Goal: Task Accomplishment & Management: Complete application form

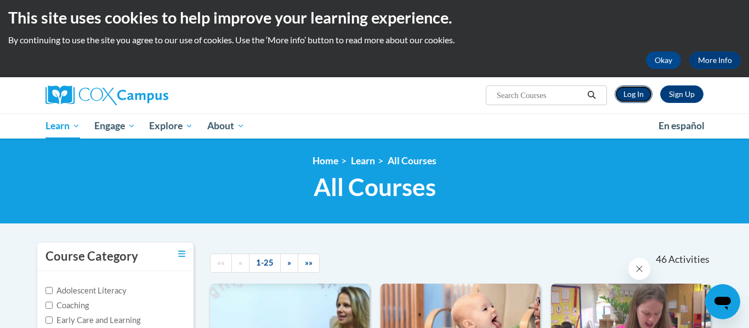
click at [632, 97] on link "Log In" at bounding box center [634, 95] width 38 height 18
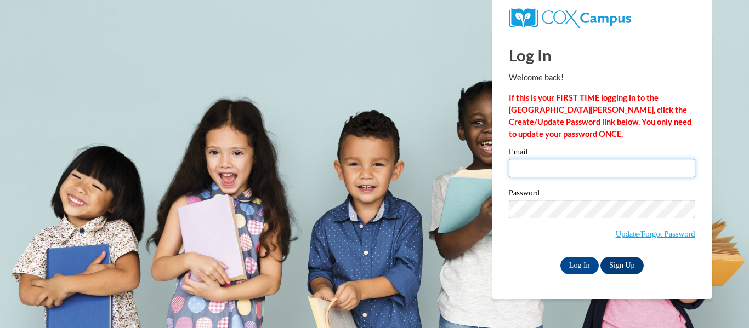
click at [554, 169] on input "Email" at bounding box center [602, 168] width 186 height 19
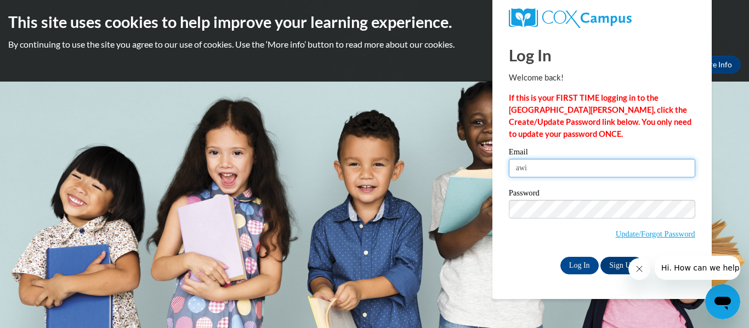
type input "awittman@nobleps.com"
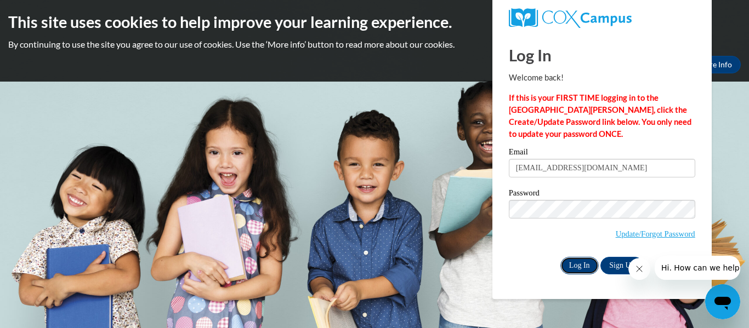
click at [582, 263] on input "Log In" at bounding box center [579, 266] width 38 height 18
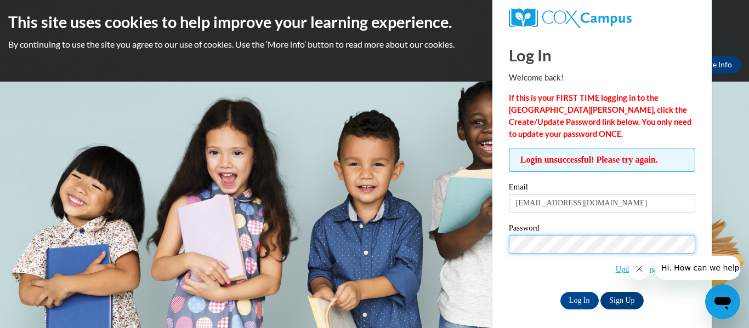
click at [560, 292] on input "Log In" at bounding box center [579, 301] width 38 height 18
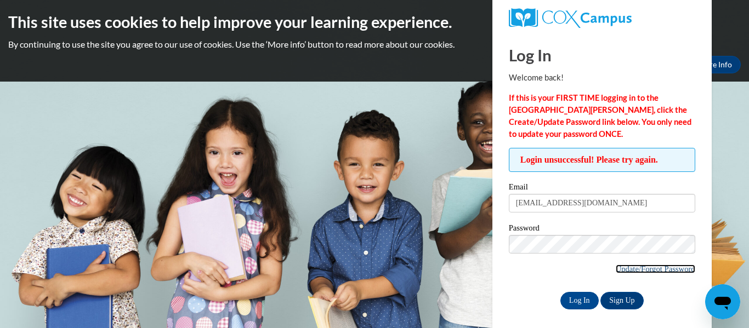
click at [632, 272] on link "Update/Forgot Password" at bounding box center [656, 269] width 80 height 9
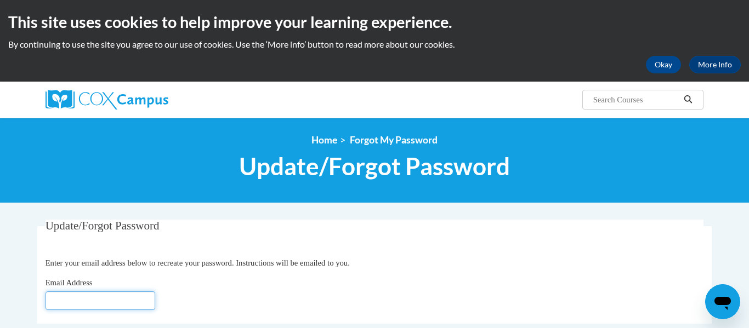
click at [106, 308] on input "Email Address" at bounding box center [101, 301] width 110 height 19
type input "awittman@nobleps.com"
click button "Refresh captcha" at bounding box center [0, 0] width 0 height 0
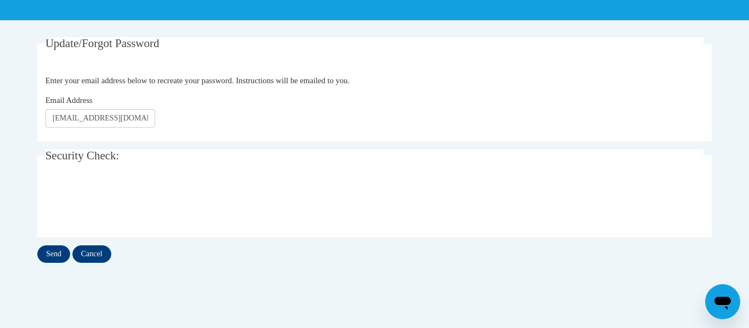
scroll to position [199, 0]
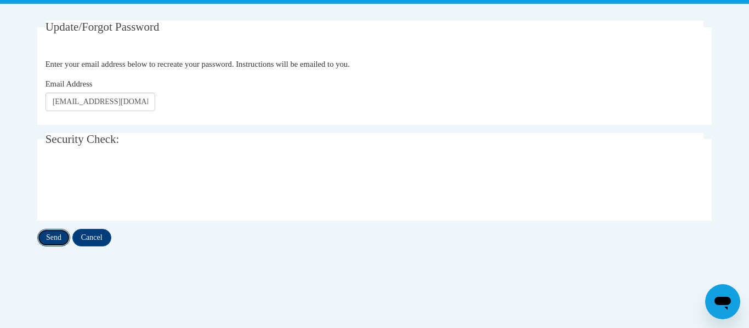
click at [59, 238] on input "Send" at bounding box center [53, 238] width 33 height 18
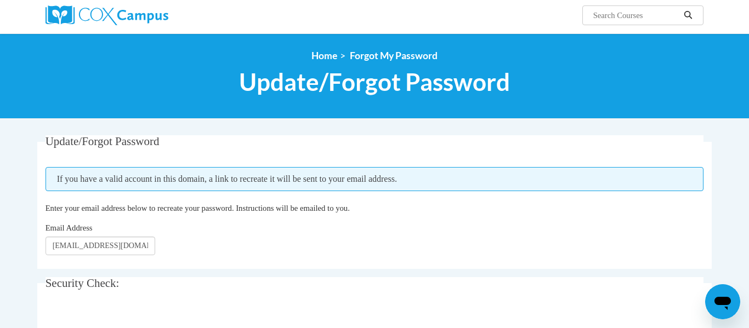
scroll to position [111, 0]
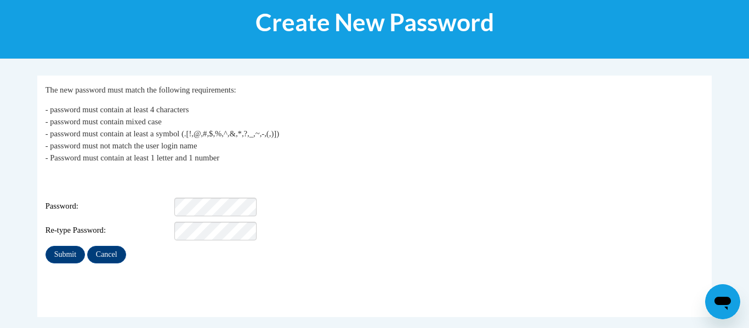
scroll to position [145, 0]
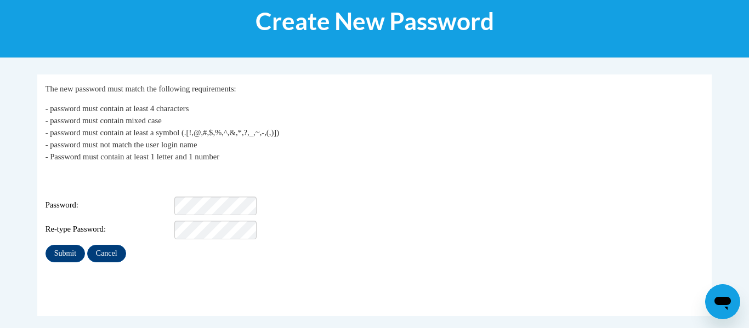
click at [727, 156] on html "This site uses cookies to help improve your learning experience. By continuing …" at bounding box center [374, 19] width 749 height 328
click at [46, 245] on input "Submit" at bounding box center [65, 254] width 39 height 18
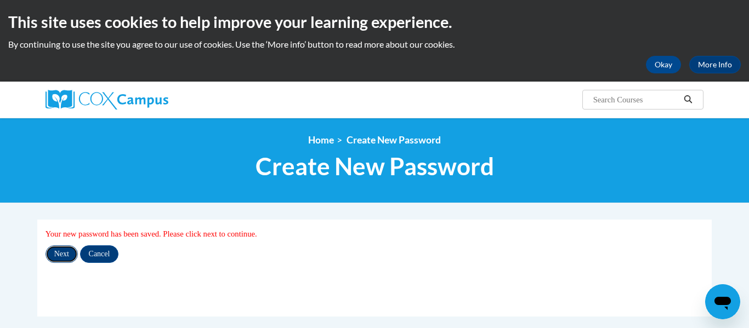
click at [71, 258] on input "Next" at bounding box center [62, 255] width 32 height 18
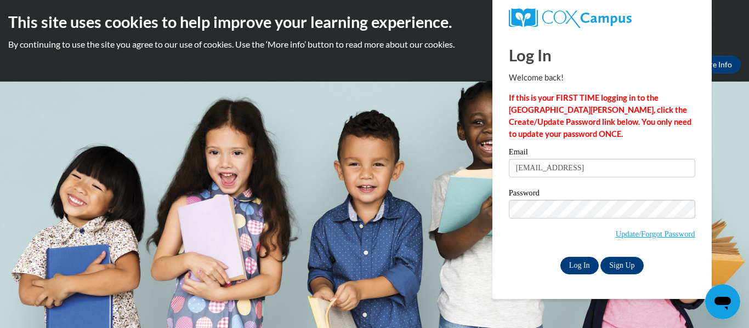
type input "[EMAIL_ADDRESS]"
click at [588, 259] on input "Log In" at bounding box center [579, 266] width 38 height 18
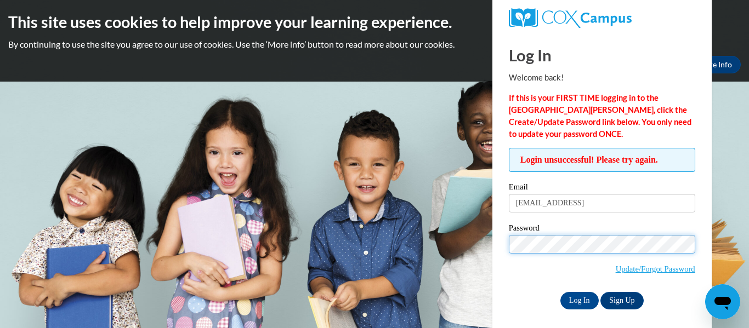
click at [560, 292] on input "Log In" at bounding box center [579, 301] width 38 height 18
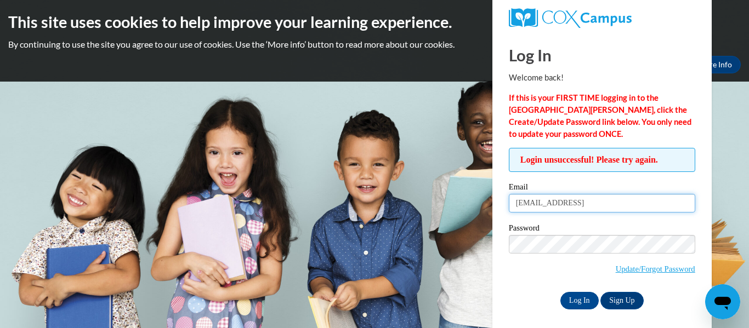
click at [637, 198] on input "[EMAIL_ADDRESS]" at bounding box center [602, 203] width 186 height 19
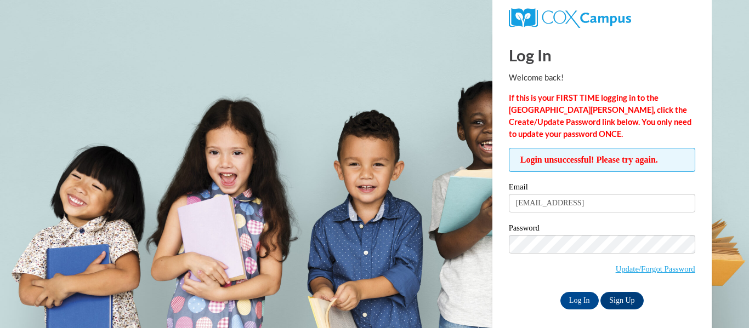
click at [632, 211] on input "[EMAIL_ADDRESS]" at bounding box center [602, 203] width 186 height 19
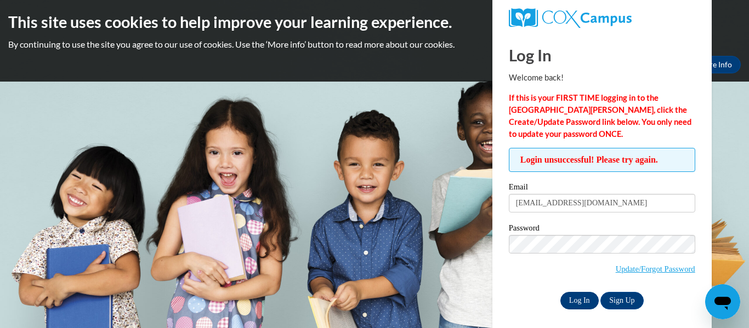
type input "[EMAIL_ADDRESS][DOMAIN_NAME]"
click at [576, 301] on input "Log In" at bounding box center [579, 301] width 38 height 18
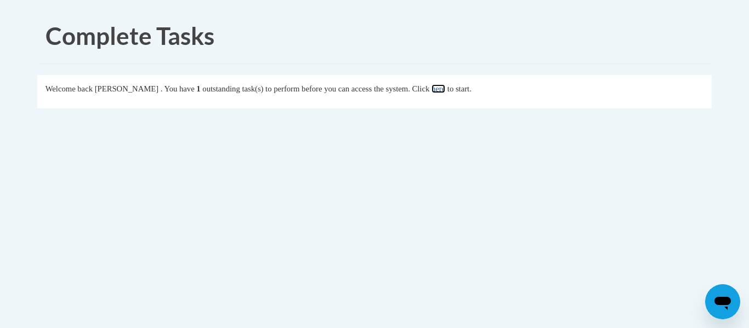
click at [445, 89] on link "here" at bounding box center [439, 88] width 14 height 9
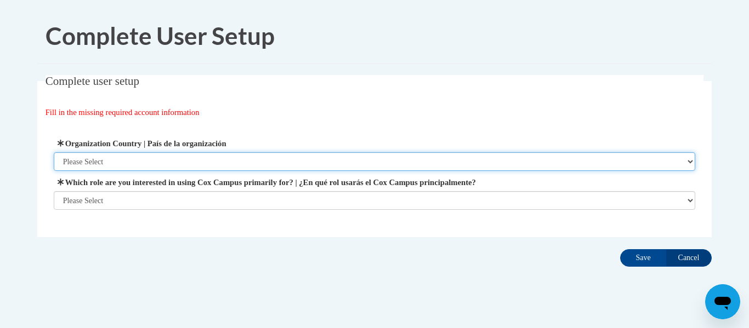
click at [184, 161] on select "Please Select [GEOGRAPHIC_DATA] | [GEOGRAPHIC_DATA] Outside of [GEOGRAPHIC_DATA…" at bounding box center [375, 161] width 642 height 19
select select "ad49bcad-a171-4b2e-b99c-48b446064914"
click at [54, 152] on select "Please Select United States | Estados Unidos Outside of the United States | Fue…" at bounding box center [375, 161] width 642 height 19
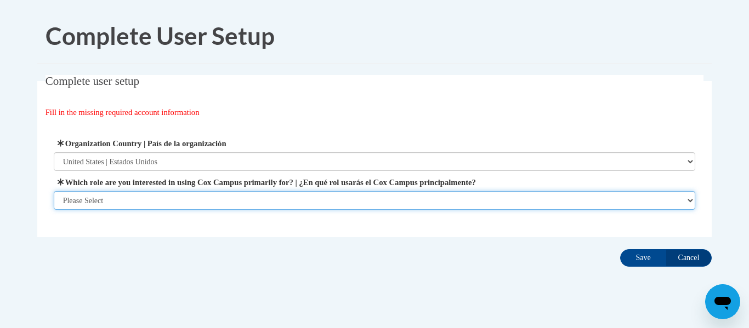
click at [168, 197] on select "Please Select College/University | Colegio/Universidad Community/Nonprofit Part…" at bounding box center [375, 200] width 642 height 19
select select "fbf2d438-af2f-41f8-98f1-81c410e29de3"
click at [54, 210] on select "Please Select College/University | Colegio/Universidad Community/Nonprofit Part…" at bounding box center [375, 200] width 642 height 19
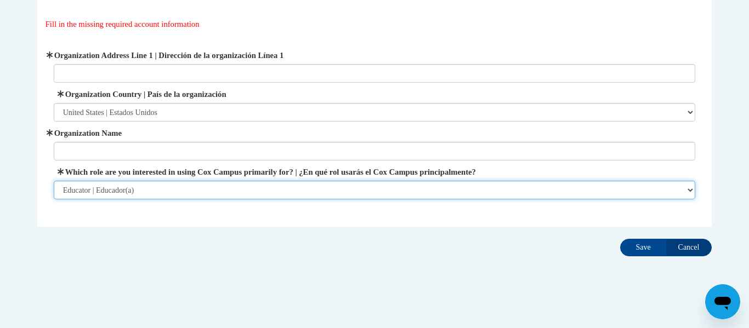
scroll to position [89, 0]
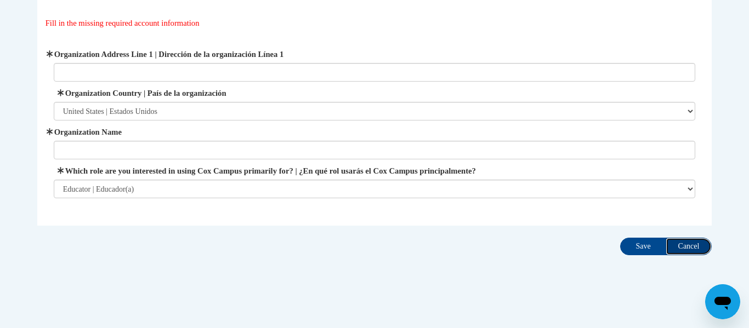
click at [697, 249] on input "Cancel" at bounding box center [689, 247] width 46 height 18
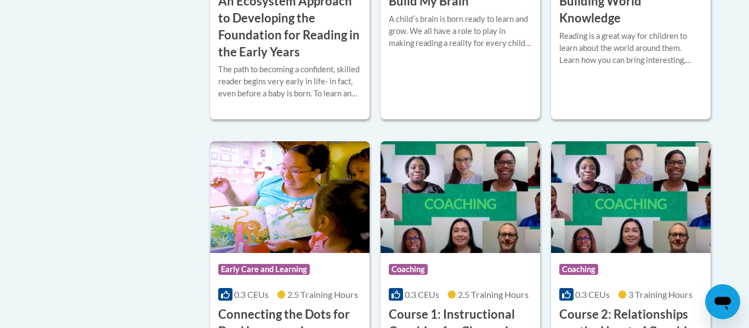
scroll to position [483, 0]
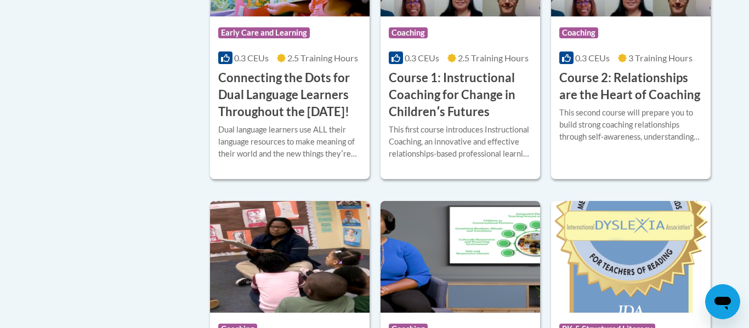
scroll to position [702, 0]
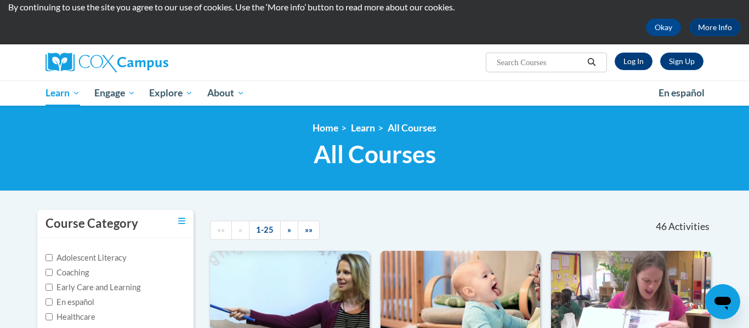
scroll to position [22, 0]
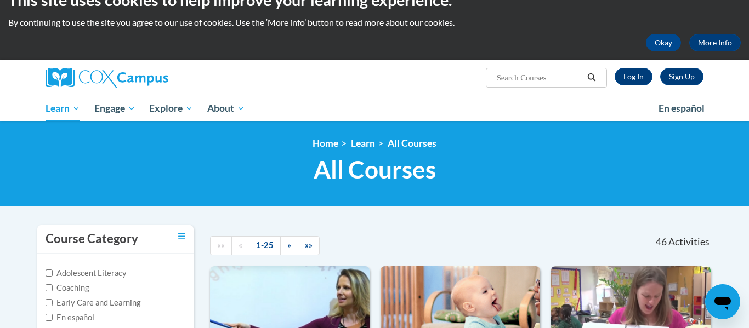
click at [552, 76] on input "Search..." at bounding box center [540, 77] width 88 height 13
type input "reading comprehension"
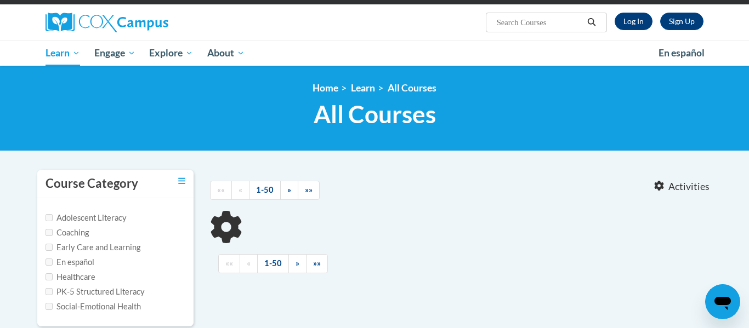
type input "reading comprehension"
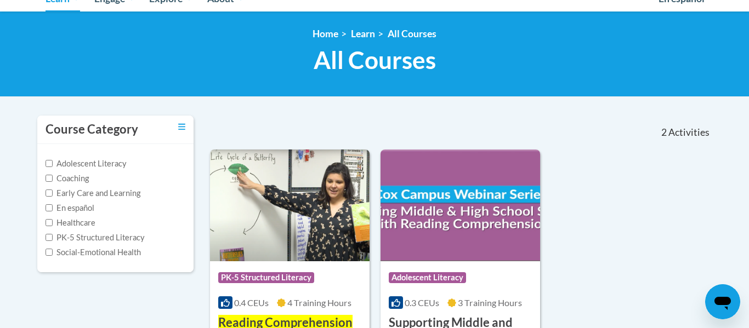
scroll to position [135, 0]
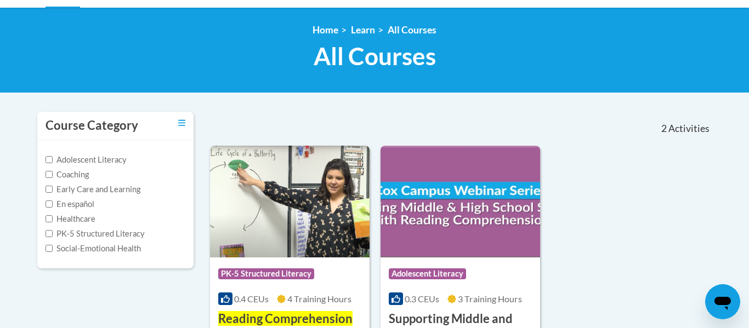
drag, startPoint x: 748, startPoint y: 37, endPoint x: 742, endPoint y: 100, distance: 62.9
click at [742, 100] on html "This site uses cookies to help improve your learning experience. By continuing …" at bounding box center [374, 29] width 749 height 328
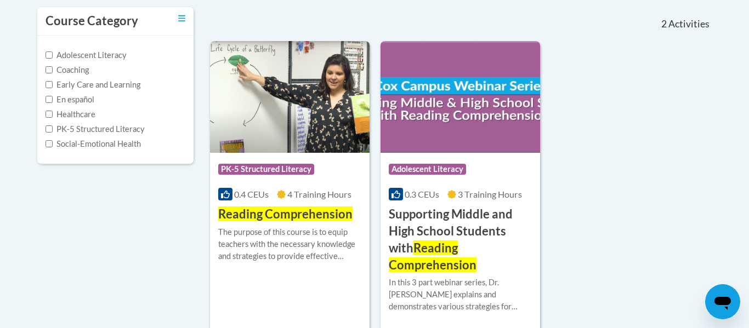
scroll to position [241, 0]
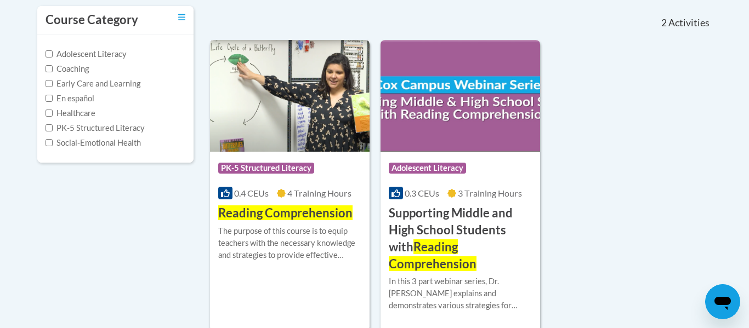
click at [260, 206] on span "Reading Comprehension" at bounding box center [285, 213] width 134 height 15
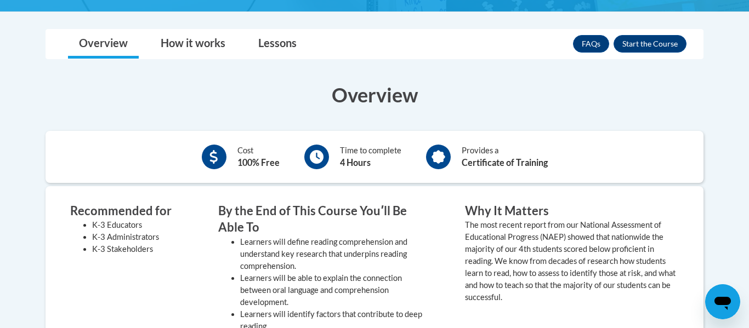
scroll to position [275, 0]
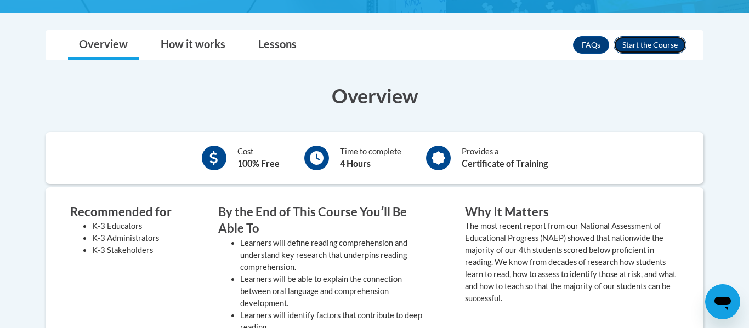
click at [669, 46] on button "Enroll" at bounding box center [650, 45] width 73 height 18
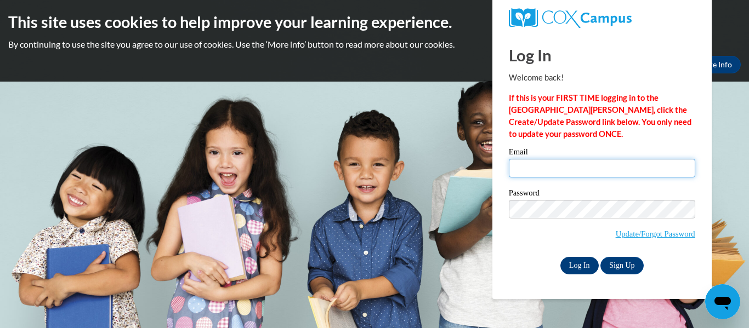
type input "[EMAIL_ADDRESS][DOMAIN_NAME]"
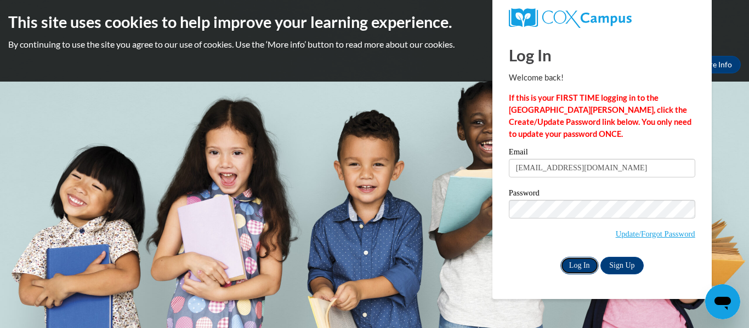
click at [573, 270] on input "Log In" at bounding box center [579, 266] width 38 height 18
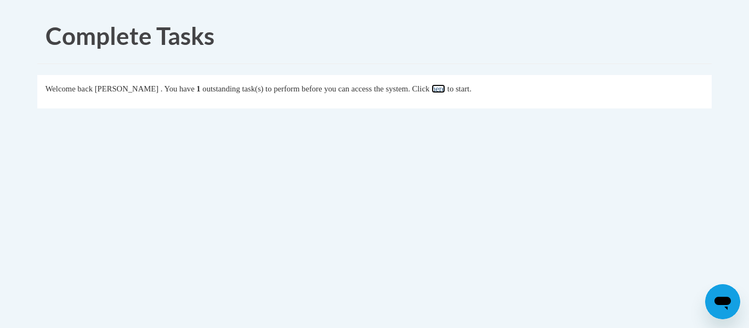
click at [445, 88] on link "here" at bounding box center [439, 88] width 14 height 9
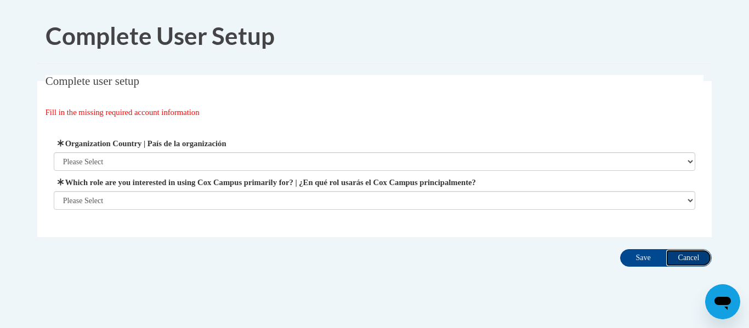
click at [701, 257] on input "Cancel" at bounding box center [689, 258] width 46 height 18
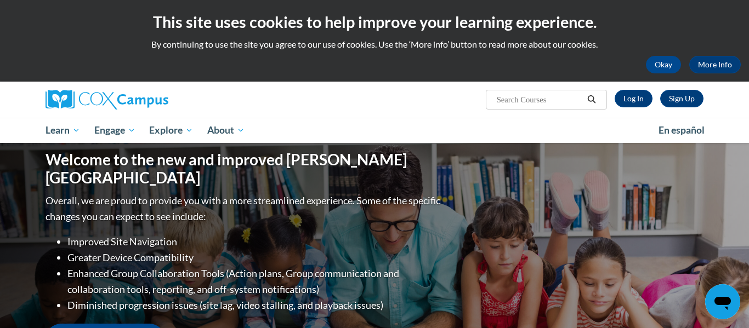
click at [555, 94] on input "Search..." at bounding box center [540, 99] width 88 height 13
click at [621, 99] on link "Log In" at bounding box center [634, 99] width 38 height 18
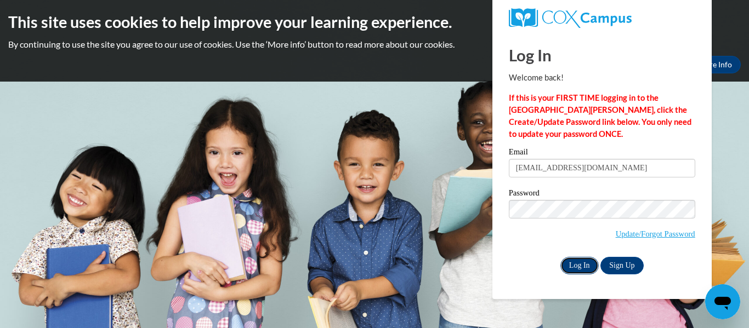
click at [576, 263] on input "Log In" at bounding box center [579, 266] width 38 height 18
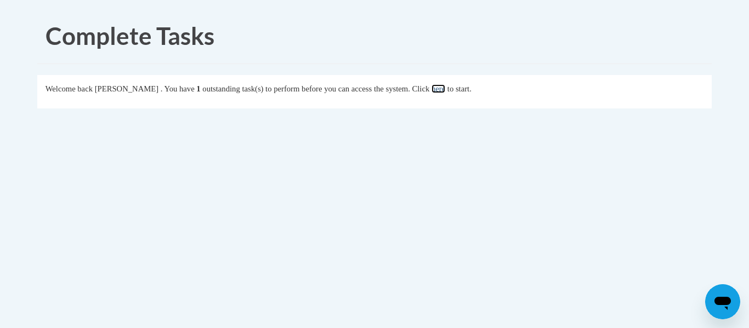
click at [445, 88] on link "here" at bounding box center [439, 88] width 14 height 9
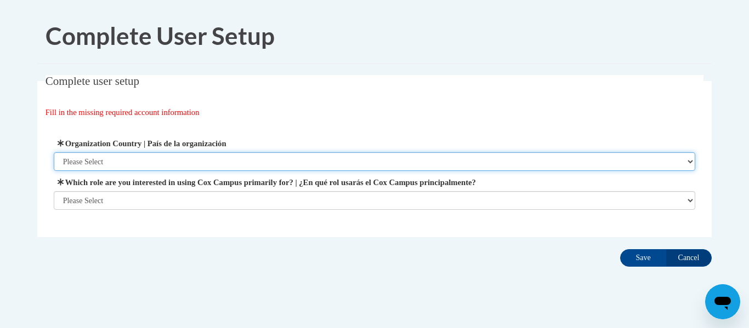
click at [264, 160] on select "Please Select [GEOGRAPHIC_DATA] | [GEOGRAPHIC_DATA] Outside of [GEOGRAPHIC_DATA…" at bounding box center [375, 161] width 642 height 19
select select "ad49bcad-a171-4b2e-b99c-48b446064914"
click at [54, 152] on select "Please Select [GEOGRAPHIC_DATA] | [GEOGRAPHIC_DATA] Outside of [GEOGRAPHIC_DATA…" at bounding box center [375, 161] width 642 height 19
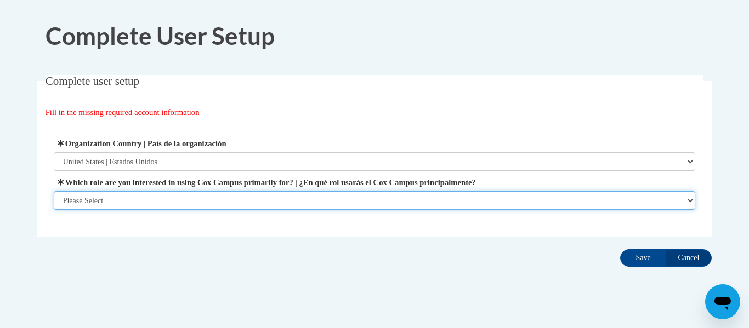
click at [137, 195] on select "Please Select College/University | Colegio/Universidad Community/Nonprofit Part…" at bounding box center [375, 200] width 642 height 19
select select "fbf2d438-af2f-41f8-98f1-81c410e29de3"
click at [54, 210] on select "Please Select College/University | Colegio/Universidad Community/Nonprofit Part…" at bounding box center [375, 200] width 642 height 19
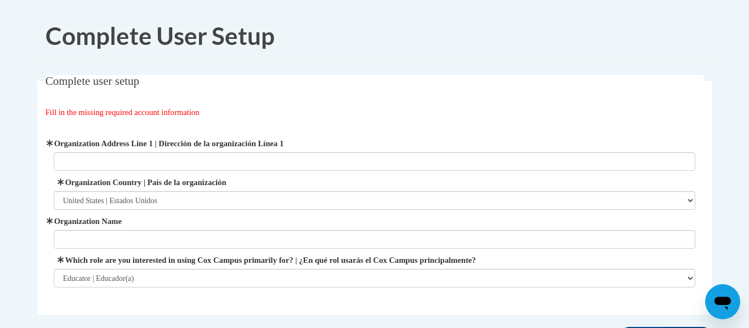
click at [150, 228] on span "Organization Name" at bounding box center [375, 231] width 642 height 33
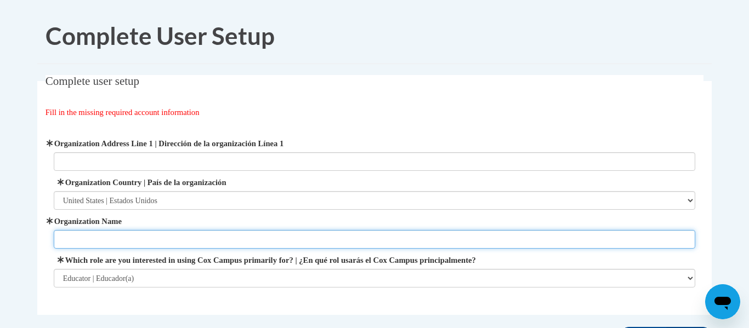
click at [188, 242] on input "Organization Name" at bounding box center [375, 239] width 642 height 19
type input "[PERSON_NAME][GEOGRAPHIC_DATA]"
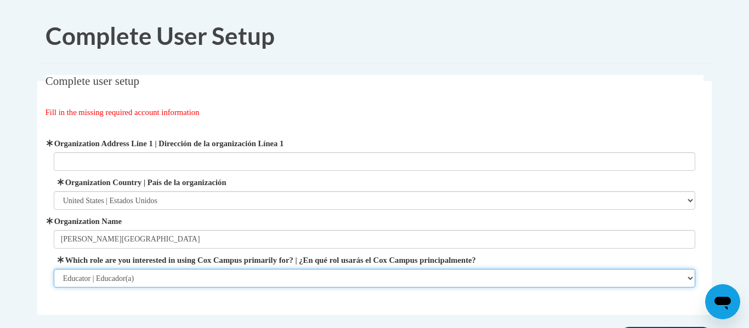
click at [178, 276] on select "Please Select College/University | Colegio/Universidad Community/Nonprofit Part…" at bounding box center [375, 278] width 642 height 19
click at [54, 269] on select "Please Select College/University | Colegio/Universidad Community/Nonprofit Part…" at bounding box center [375, 278] width 642 height 19
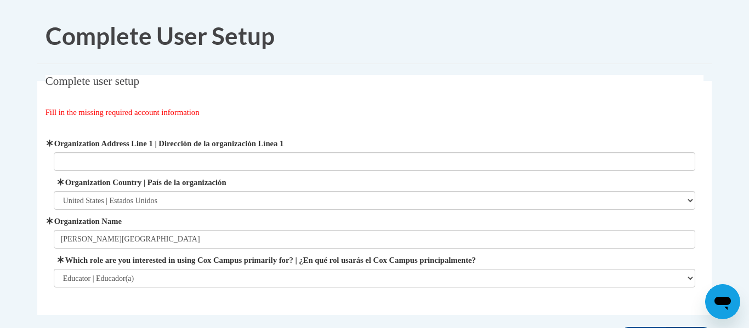
click at [741, 118] on body "Complete User Setup Complete user setup Fill in the missing required account in…" at bounding box center [374, 211] width 749 height 423
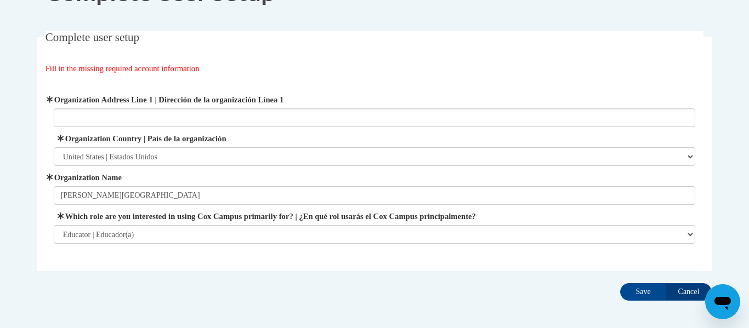
scroll to position [66, 0]
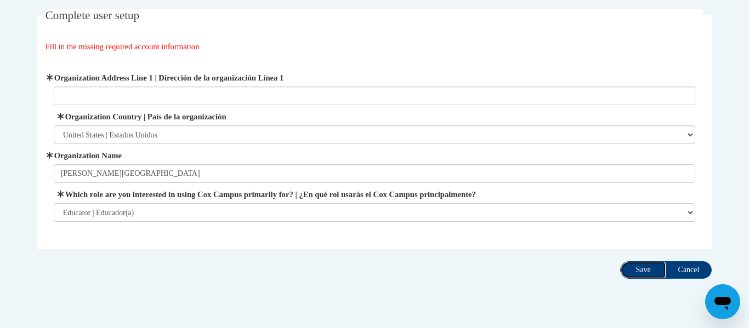
click at [640, 272] on input "Save" at bounding box center [643, 271] width 46 height 18
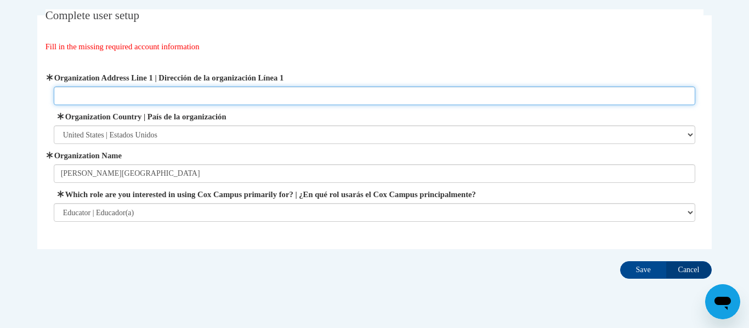
click at [157, 98] on input "Organization Address Line 1 | Dirección de la organización Línea 1" at bounding box center [375, 96] width 642 height 19
type input "1104 Maguire Rd, noble ok 73068"
click at [620, 262] on input "Save" at bounding box center [643, 271] width 46 height 18
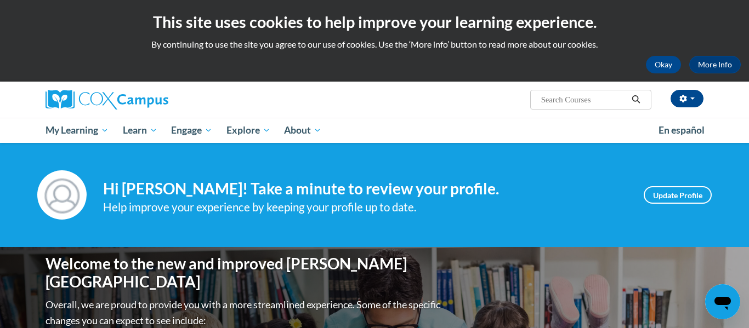
click at [479, 124] on ul "My Learning My Learning My Course Progress Certificates My Action Plans Group D…" at bounding box center [344, 130] width 613 height 25
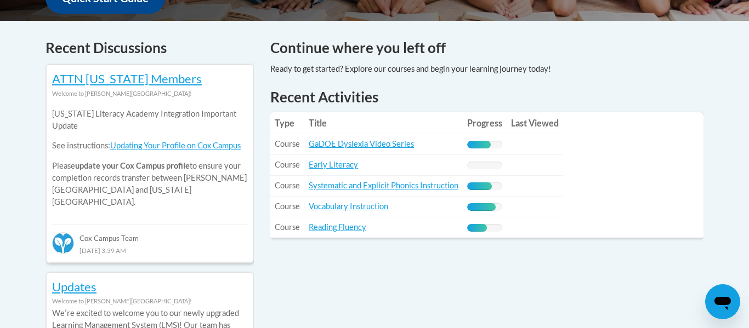
scroll to position [417, 0]
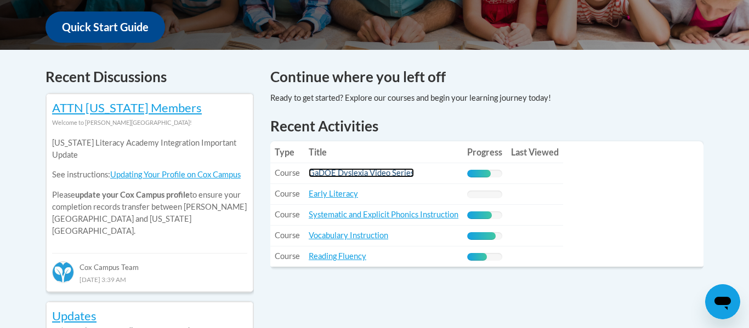
click at [343, 174] on link "GaDOE Dyslexia Video Series" at bounding box center [361, 172] width 105 height 9
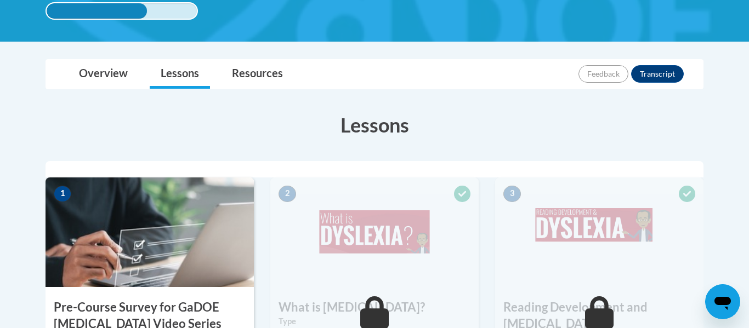
scroll to position [219, 0]
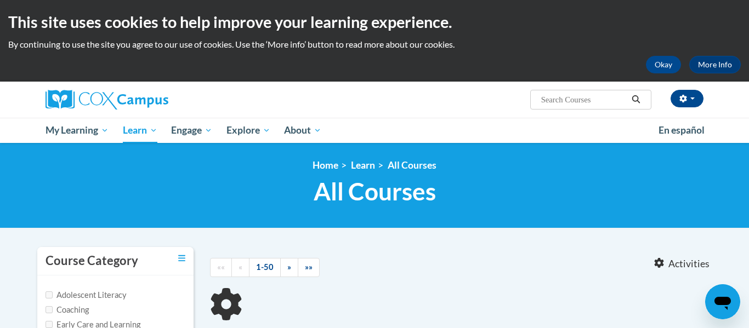
click at [604, 98] on input "Search..." at bounding box center [584, 99] width 88 height 13
